Goal: Task Accomplishment & Management: Manage account settings

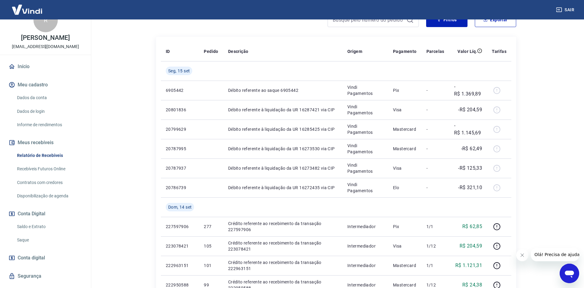
scroll to position [29, 0]
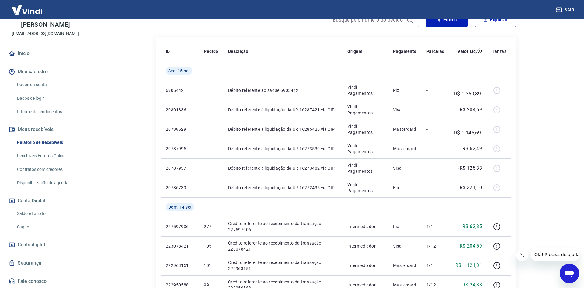
click at [41, 244] on span "Conta digital" at bounding box center [31, 245] width 27 height 9
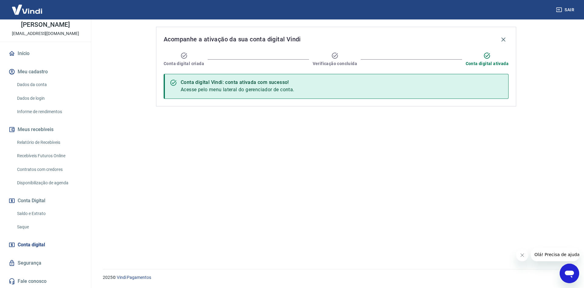
click at [41, 263] on link "Segurança" at bounding box center [45, 262] width 76 height 13
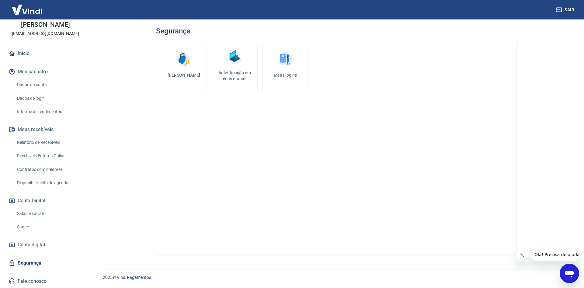
click at [53, 110] on link "Informe de rendimentos" at bounding box center [49, 112] width 69 height 12
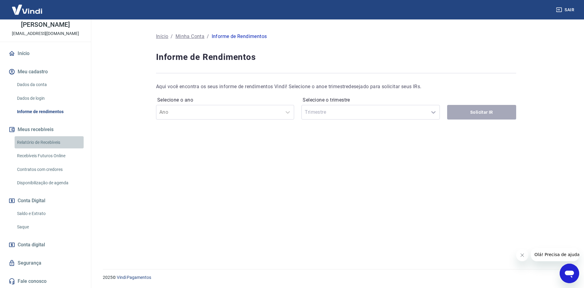
click at [55, 140] on link "Relatório de Recebíveis" at bounding box center [49, 142] width 69 height 12
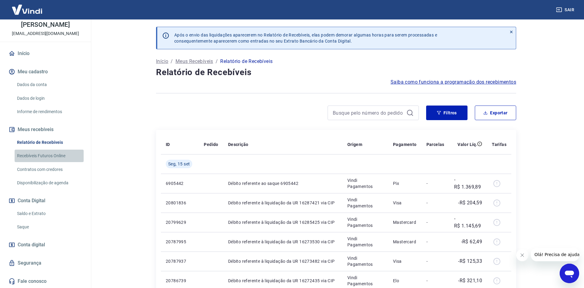
click at [57, 155] on link "Recebíveis Futuros Online" at bounding box center [49, 156] width 69 height 12
